Goal: Entertainment & Leisure: Consume media (video, audio)

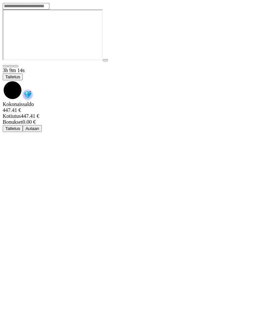
click at [3, 80] on span "chevron-down icon" at bounding box center [3, 80] width 0 height 0
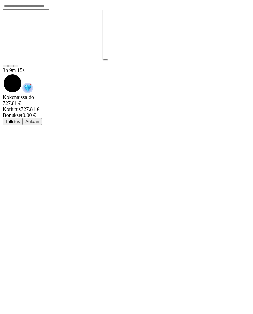
click at [39, 119] on span "Aulaan" at bounding box center [32, 121] width 14 height 5
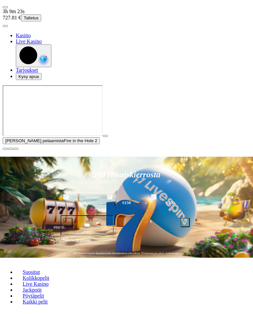
click at [5, 149] on span "close icon" at bounding box center [5, 149] width 0 height 0
